Goal: Transaction & Acquisition: Purchase product/service

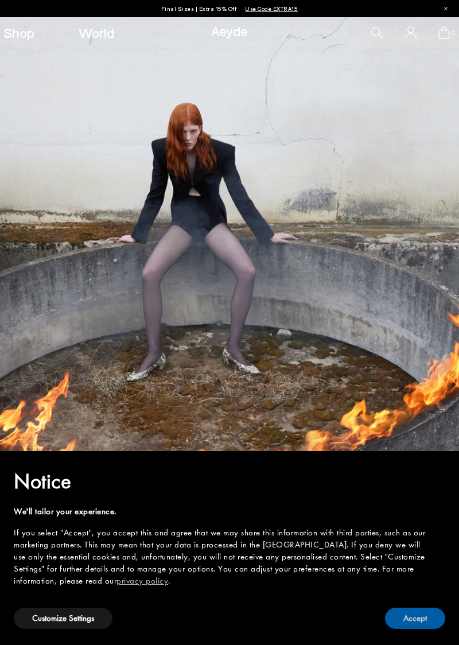
click at [420, 613] on button "Accept" at bounding box center [415, 618] width 60 height 21
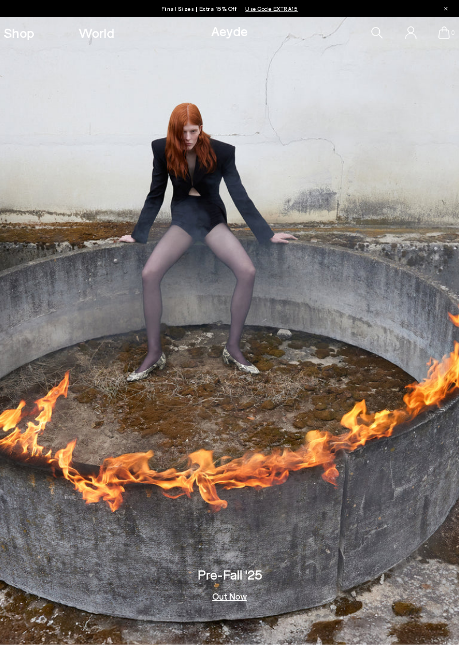
click at [276, 7] on span "Use Code EXTRA15" at bounding box center [271, 8] width 53 height 7
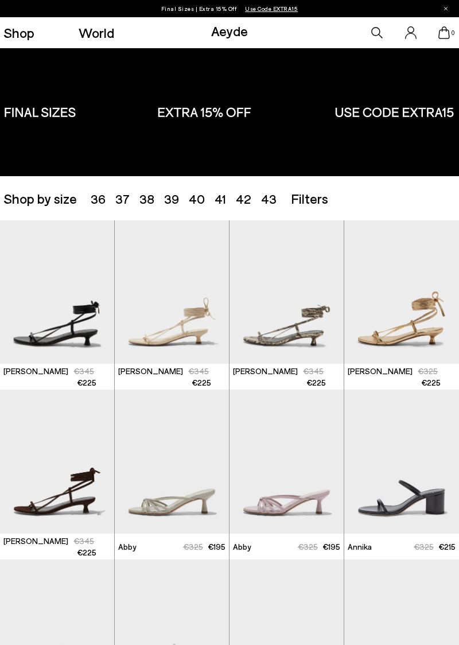
click at [176, 195] on span "39" at bounding box center [171, 198] width 15 height 15
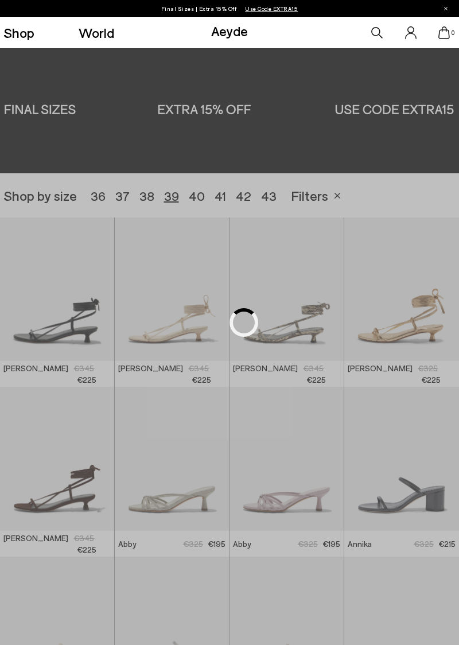
scroll to position [127, 0]
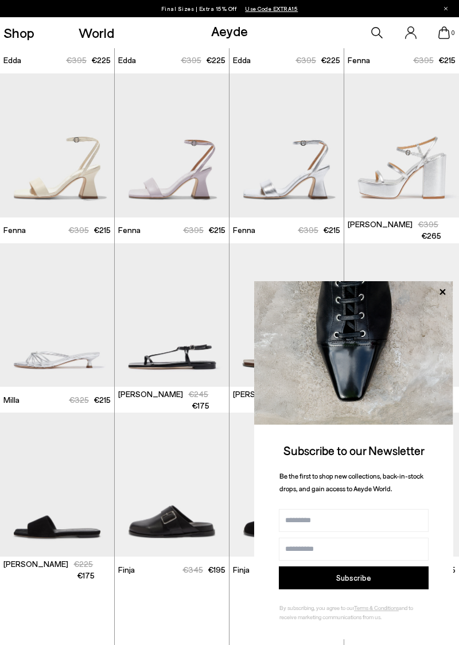
scroll to position [1506, 0]
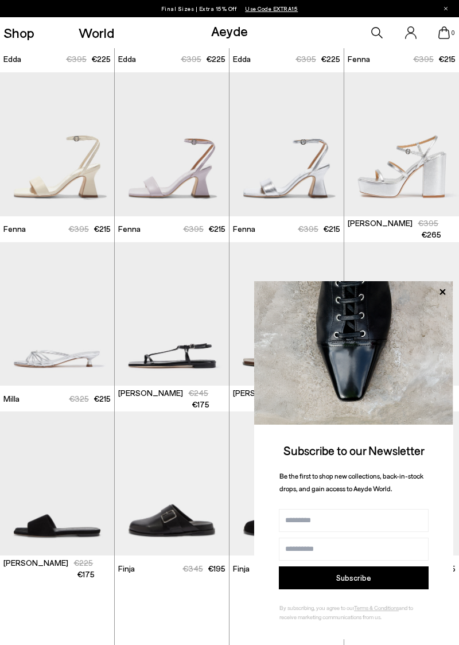
click at [444, 300] on icon at bounding box center [442, 292] width 15 height 15
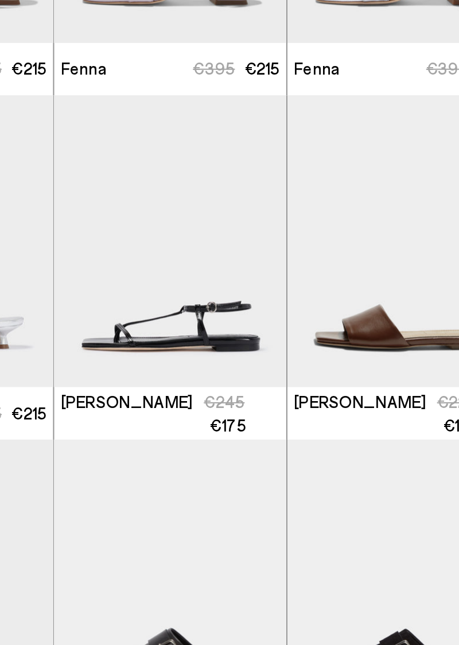
scroll to position [1508, 0]
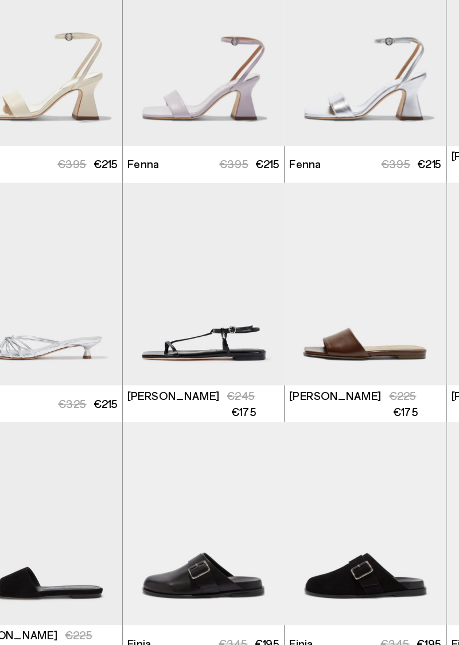
click at [185, 335] on img "1 / 5" at bounding box center [172, 312] width 114 height 144
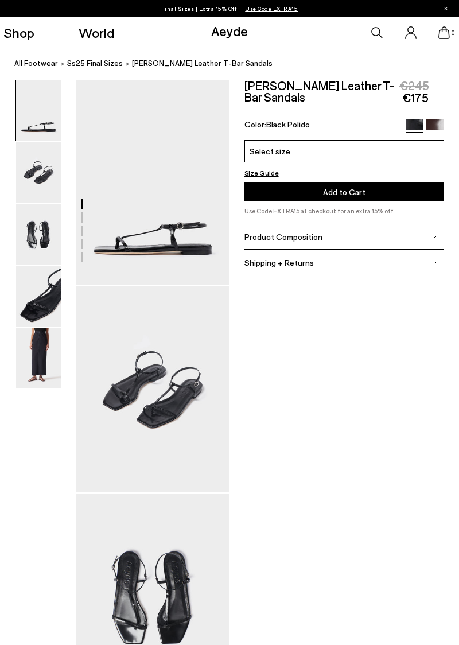
click at [428, 140] on div "Select size" at bounding box center [344, 151] width 200 height 22
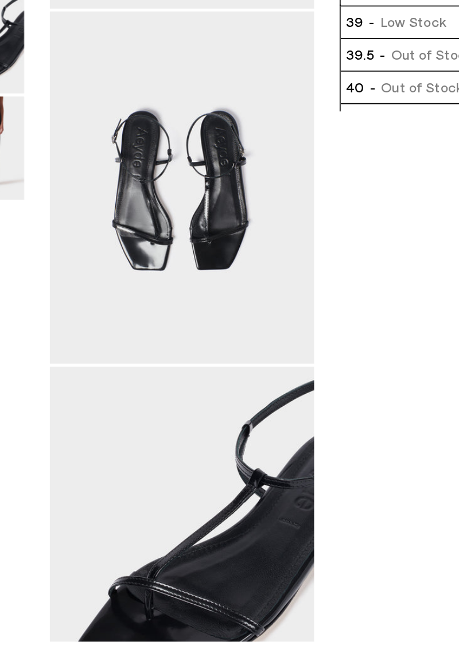
scroll to position [195, 0]
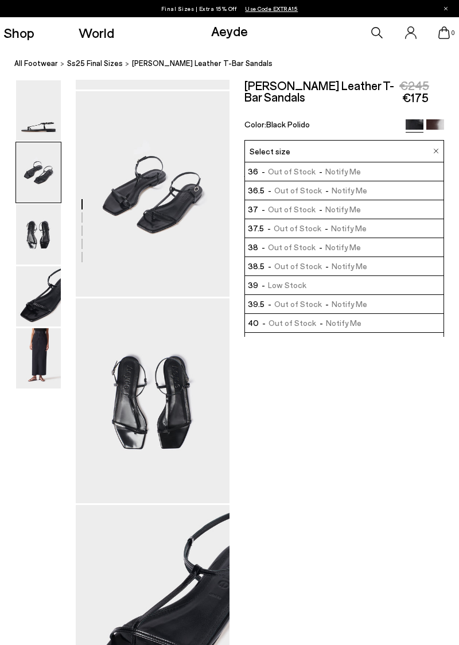
click at [437, 119] on img at bounding box center [435, 128] width 18 height 18
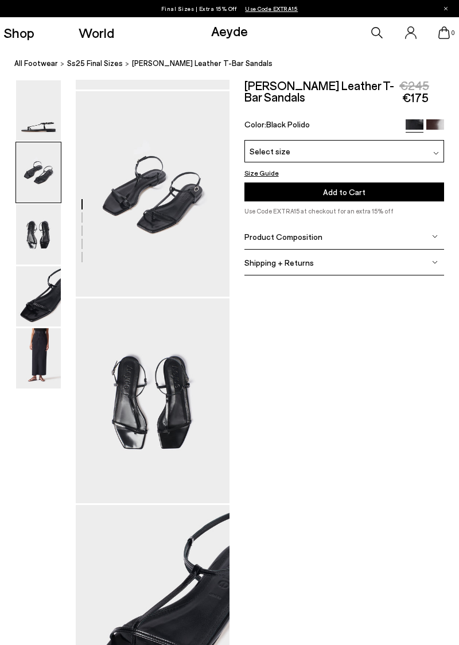
scroll to position [243, 0]
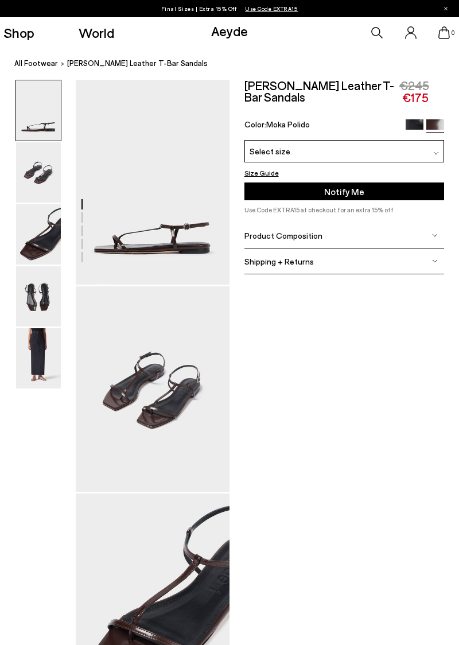
click at [424, 140] on div "Select size" at bounding box center [344, 151] width 200 height 22
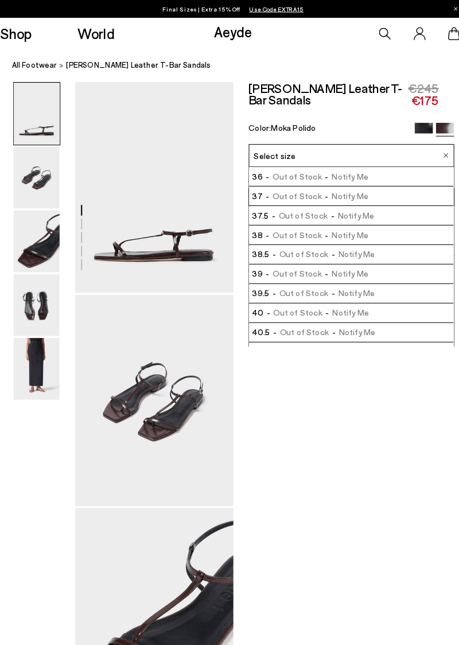
click at [48, 296] on img at bounding box center [38, 296] width 45 height 60
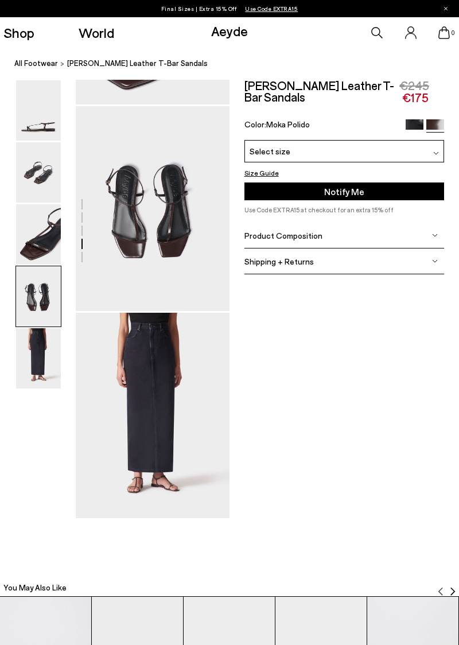
scroll to position [593, 0]
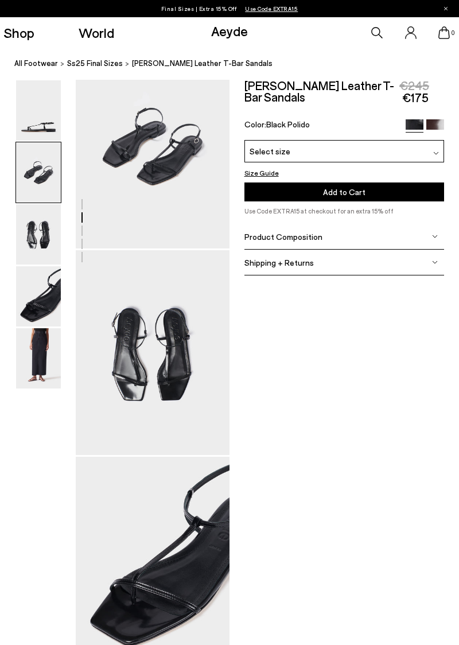
scroll to position [243, 0]
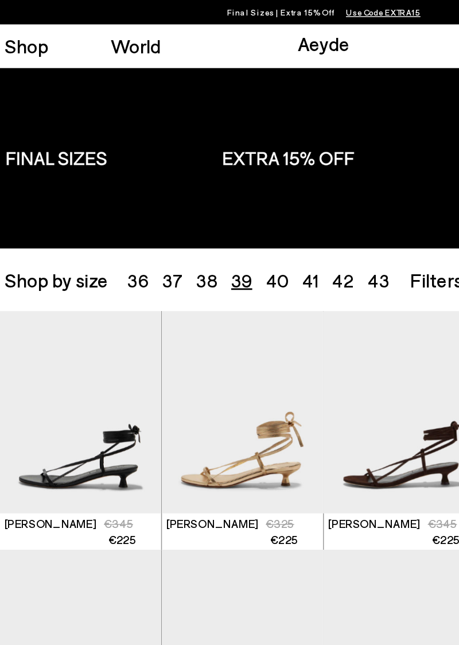
click at [20, 32] on link "Shop" at bounding box center [18, 33] width 31 height 14
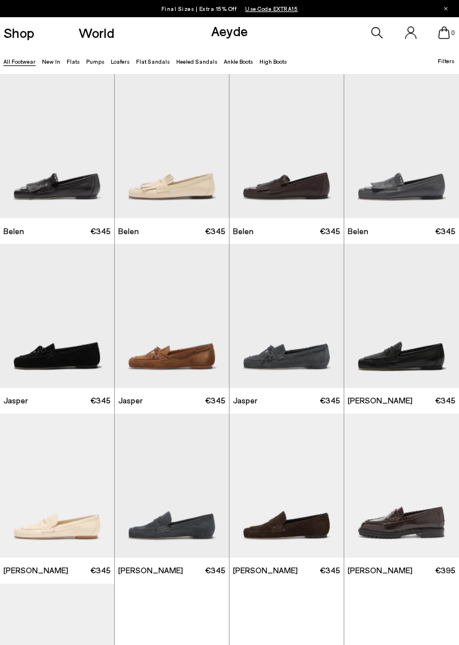
click at [46, 61] on link "New In" at bounding box center [51, 61] width 18 height 7
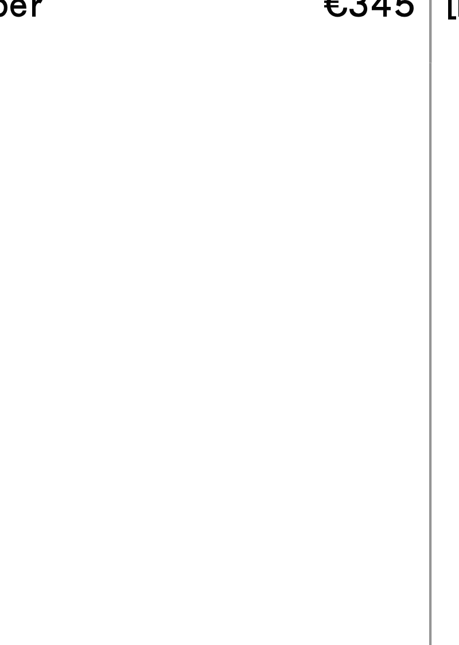
scroll to position [34, 0]
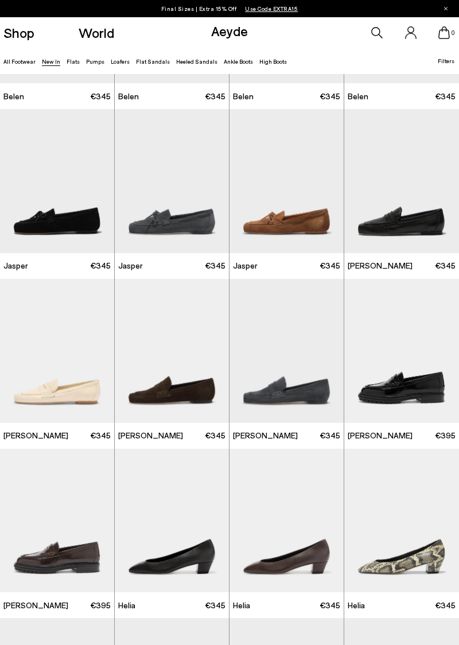
scroll to position [144, 0]
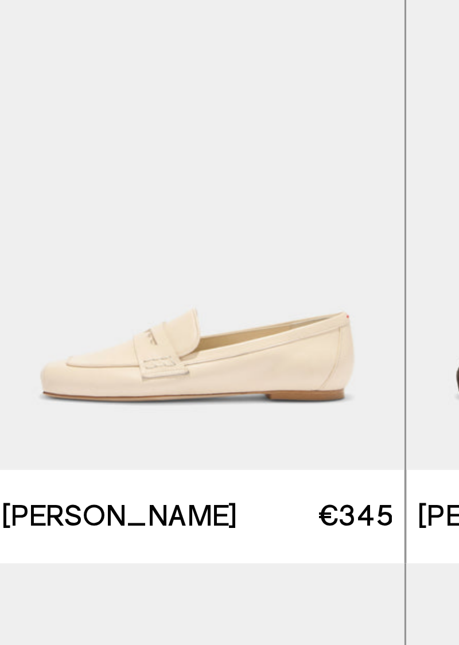
click at [69, 378] on img "1 / 6" at bounding box center [57, 342] width 114 height 144
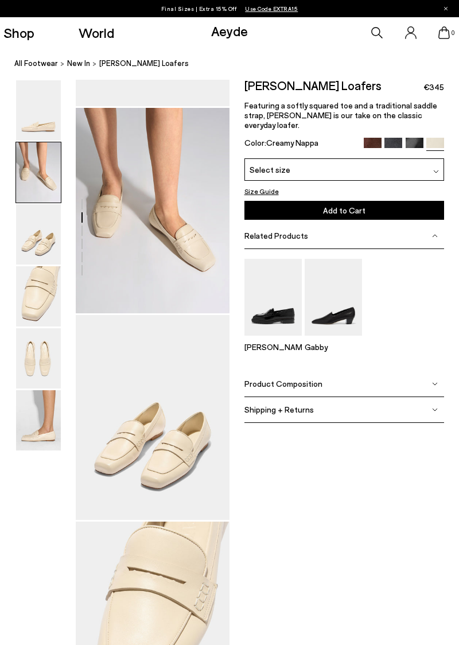
scroll to position [180, 0]
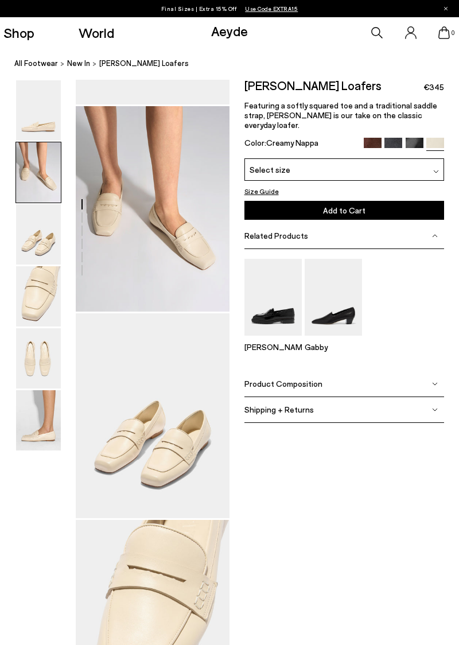
click at [390, 137] on img at bounding box center [394, 146] width 18 height 18
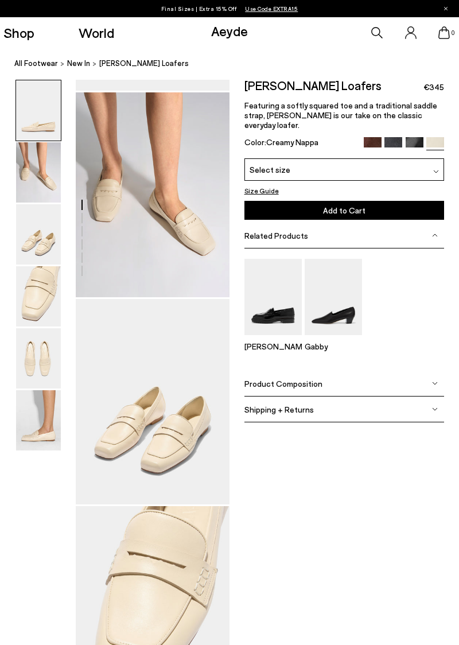
scroll to position [186, 0]
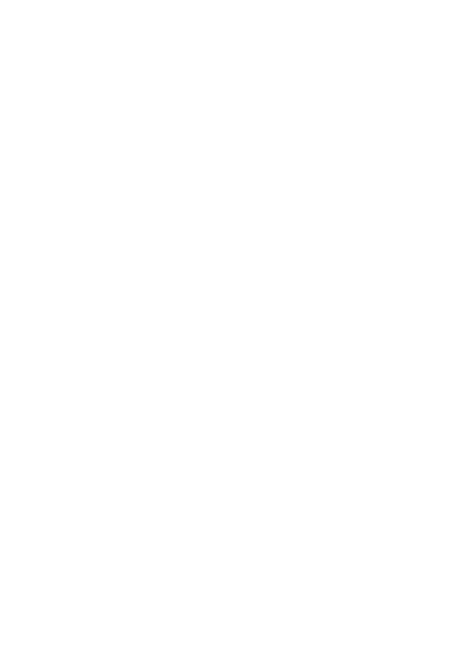
scroll to position [145, 0]
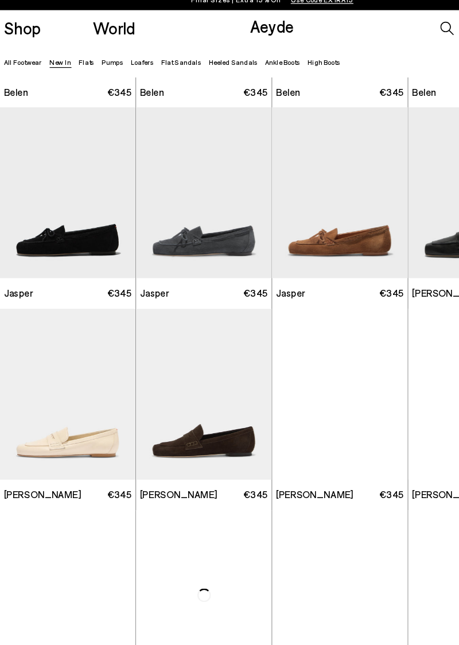
scroll to position [112, 0]
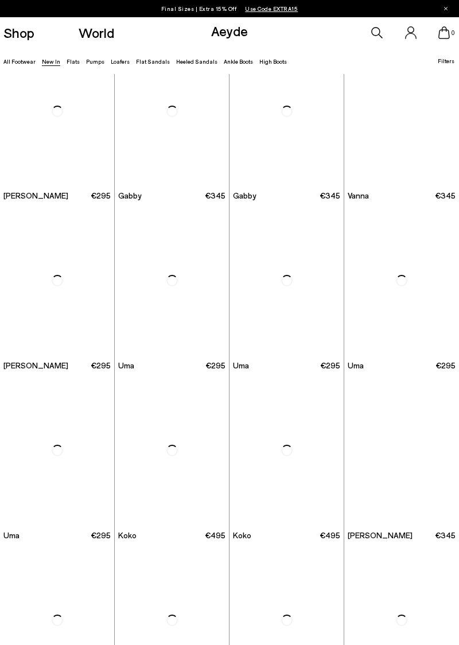
scroll to position [884, 0]
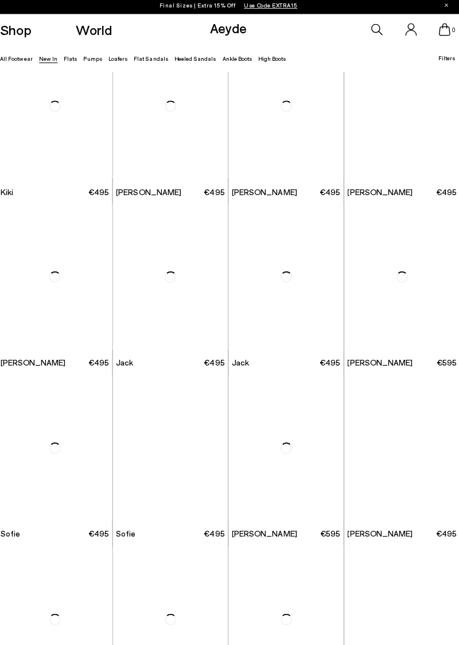
scroll to position [2923, 0]
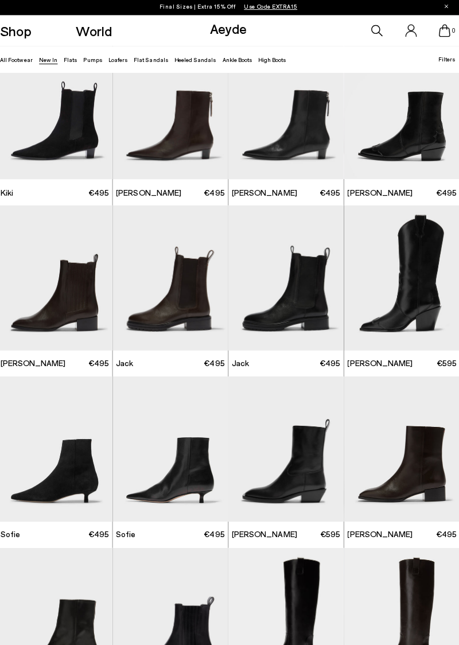
click at [181, 463] on img "1 / 6" at bounding box center [172, 448] width 114 height 144
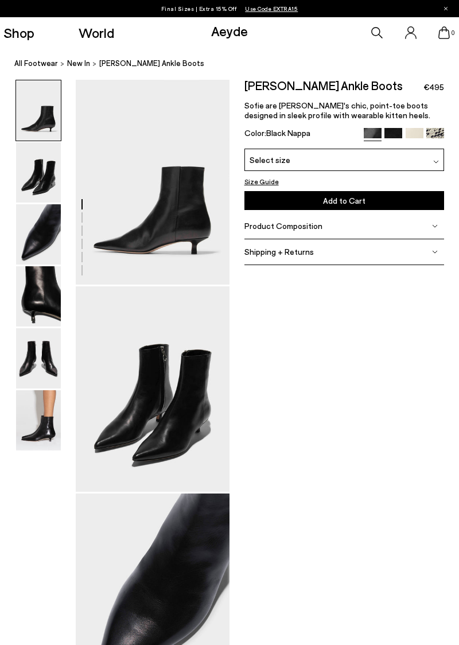
click at [412, 134] on img at bounding box center [415, 137] width 18 height 18
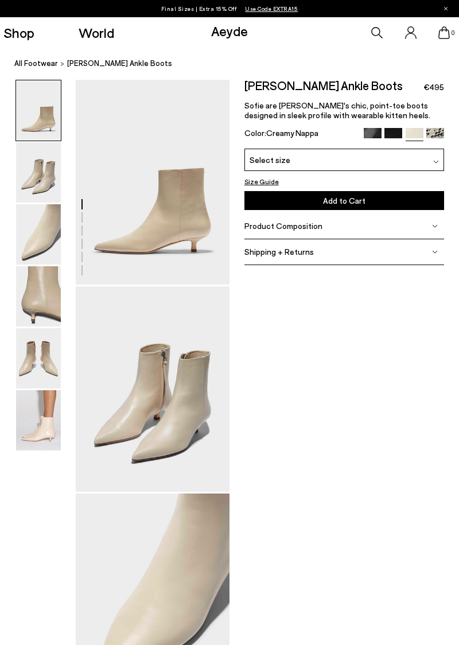
click at [437, 129] on img at bounding box center [435, 137] width 18 height 18
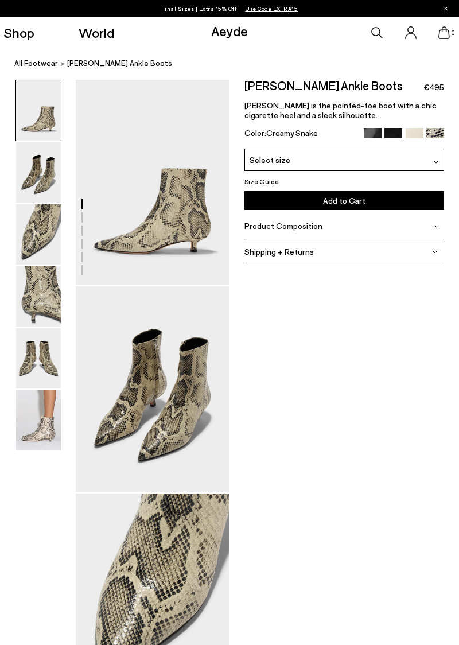
click at [411, 130] on img at bounding box center [415, 137] width 18 height 18
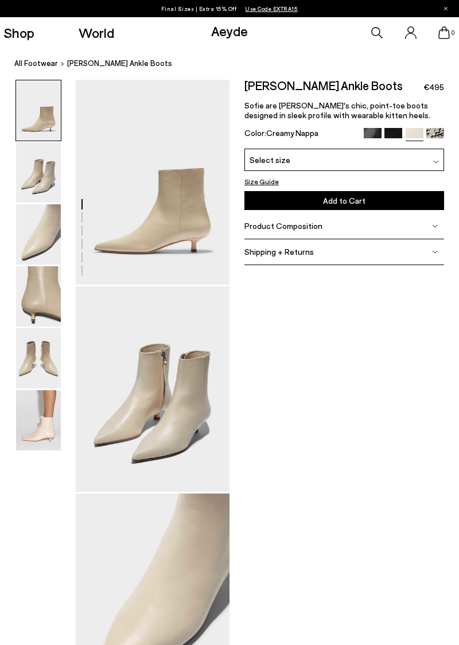
click at [425, 161] on div "Select size" at bounding box center [344, 160] width 200 height 22
